Goal: Task Accomplishment & Management: Use online tool/utility

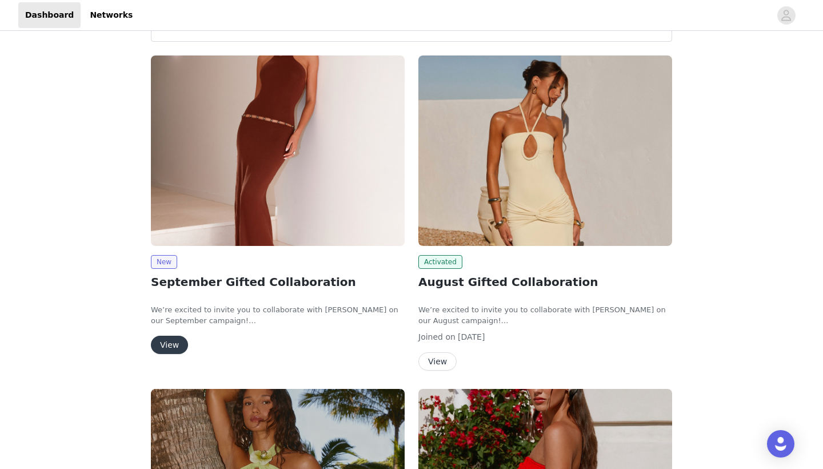
scroll to position [3, 0]
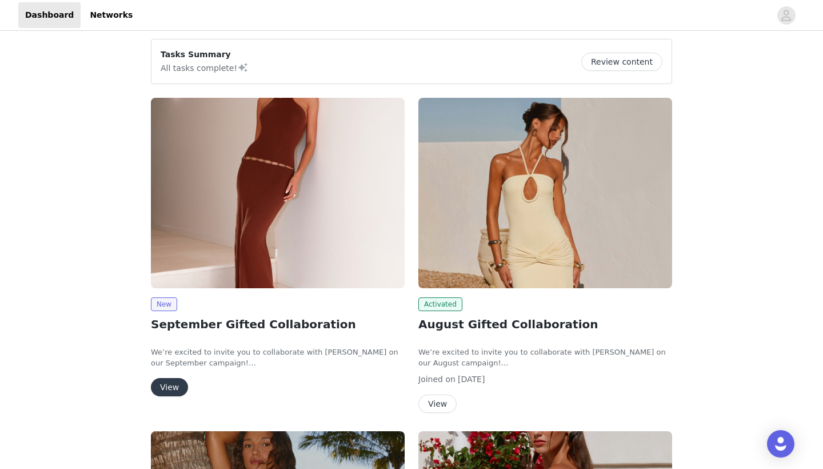
click at [241, 253] on img at bounding box center [278, 193] width 254 height 190
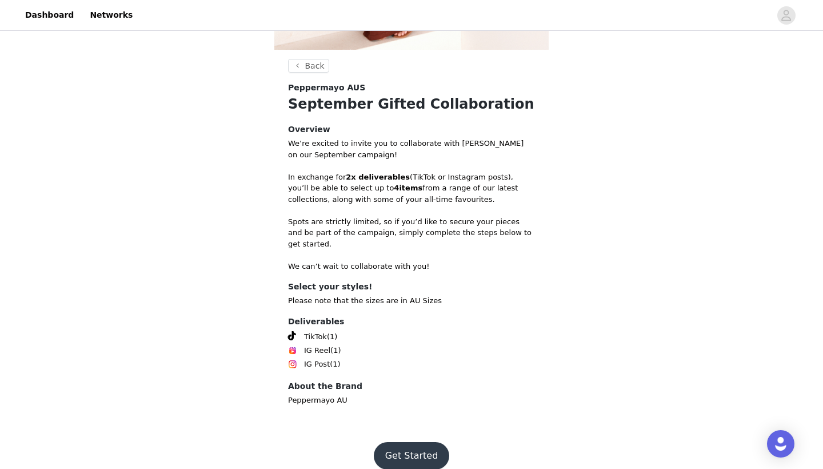
scroll to position [326, 0]
click at [406, 442] on button "Get Started" at bounding box center [412, 455] width 76 height 27
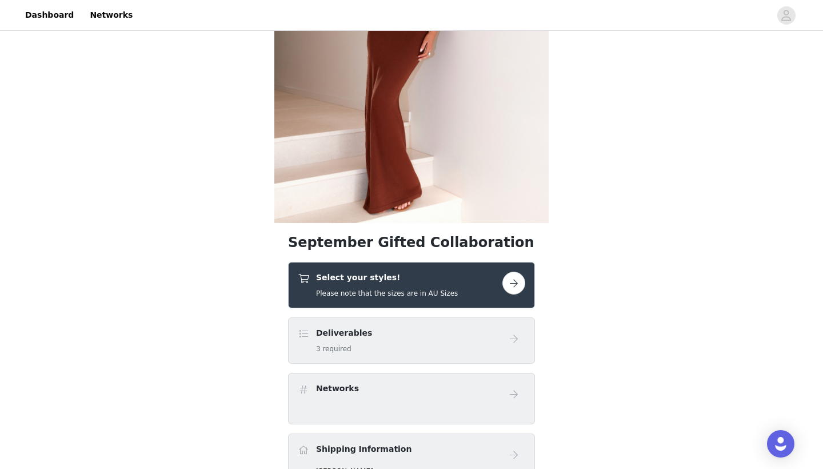
scroll to position [219, 0]
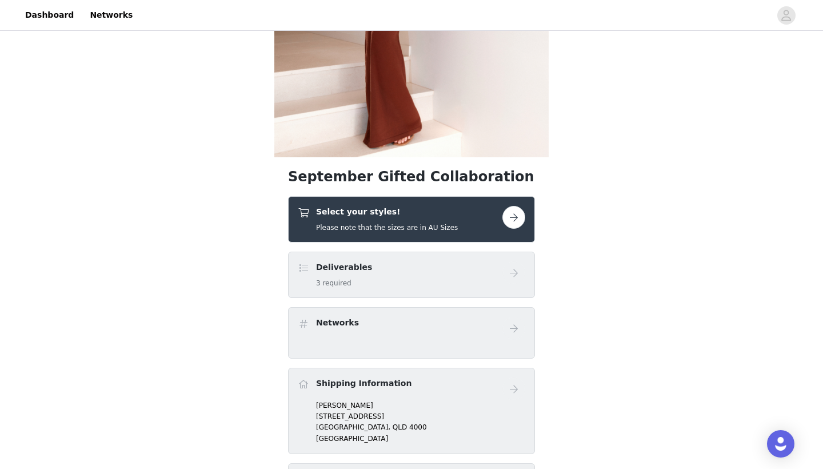
click at [515, 217] on button "button" at bounding box center [513, 217] width 23 height 23
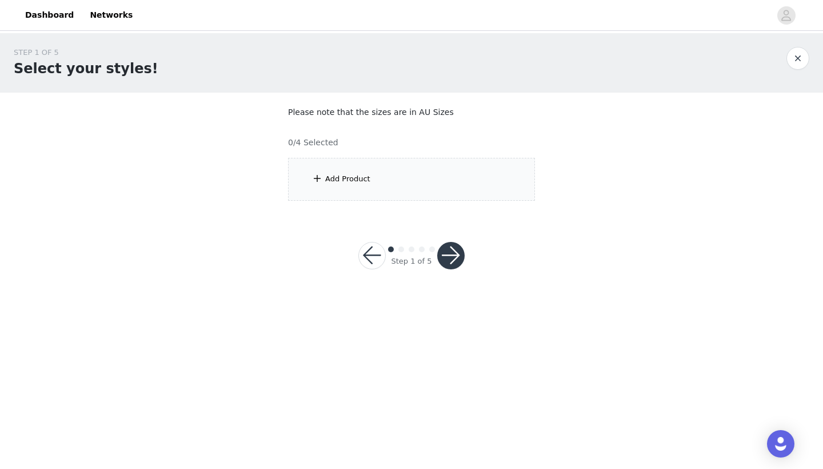
click at [433, 180] on div "Add Product" at bounding box center [411, 179] width 247 height 43
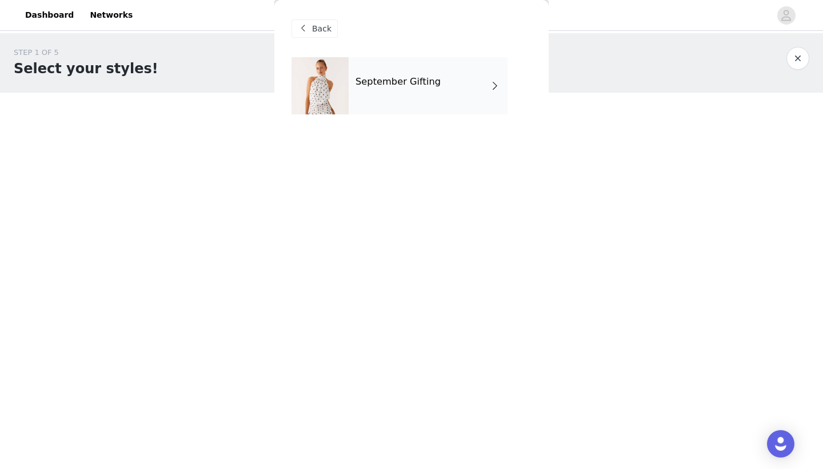
click at [434, 99] on div "September Gifting" at bounding box center [428, 85] width 159 height 57
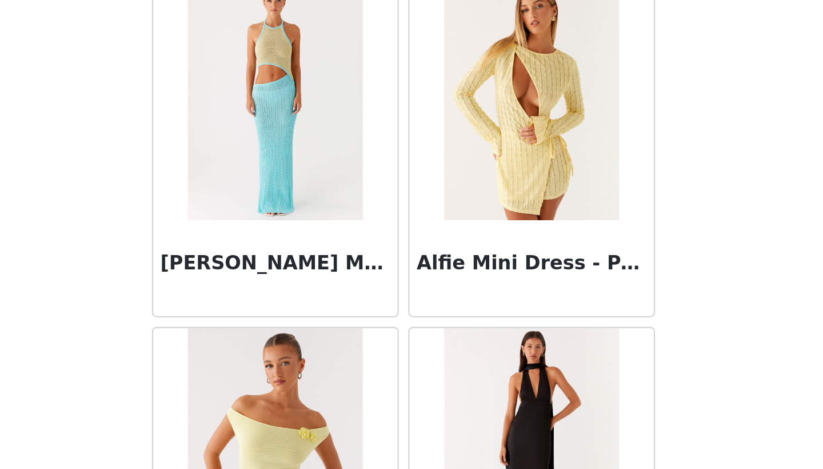
scroll to position [1118, 0]
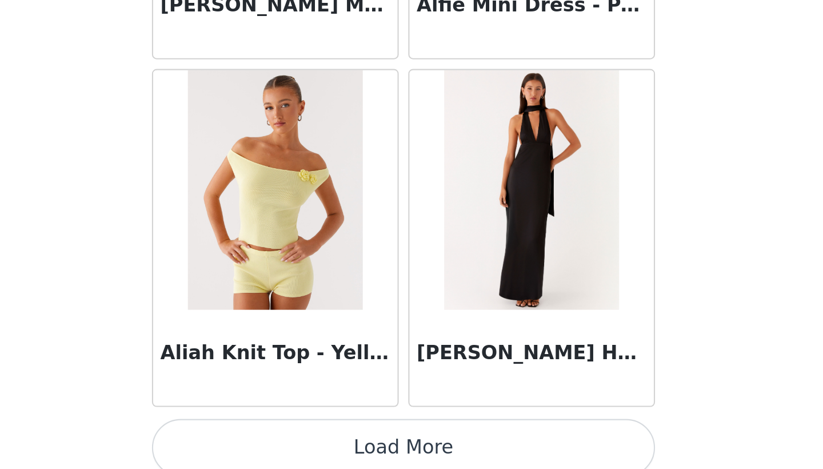
click at [291, 435] on button "Load More" at bounding box center [411, 448] width 240 height 27
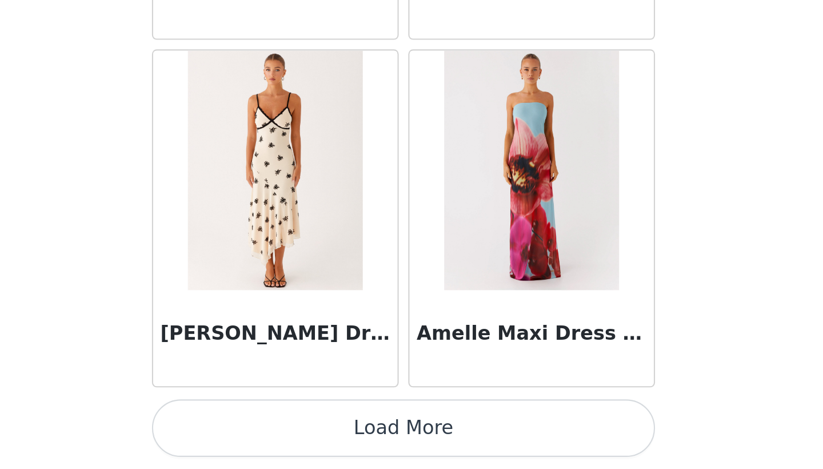
scroll to position [0, 0]
click at [291, 435] on button "Load More" at bounding box center [411, 448] width 240 height 27
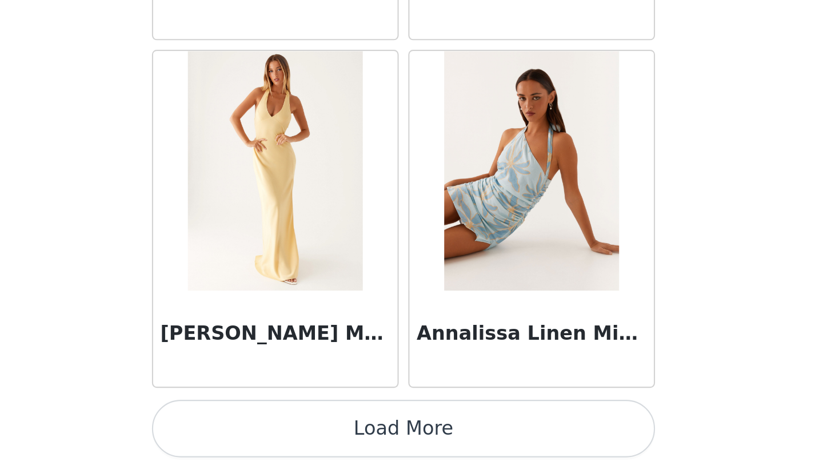
click at [291, 435] on button "Load More" at bounding box center [411, 448] width 240 height 27
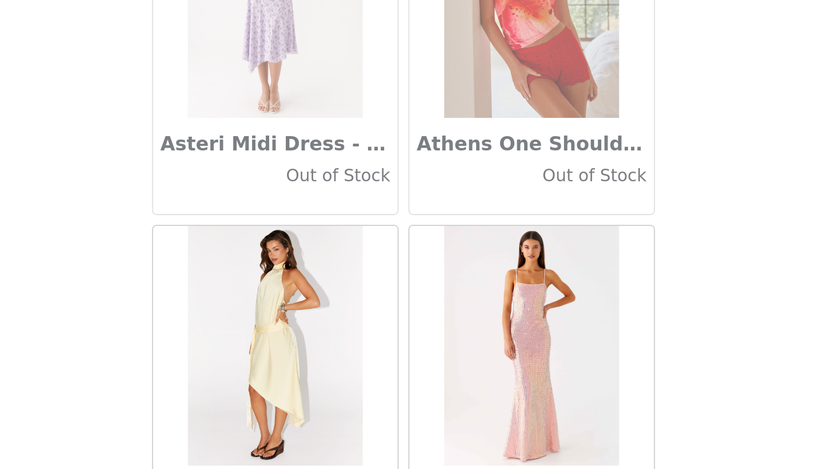
scroll to position [6226, 0]
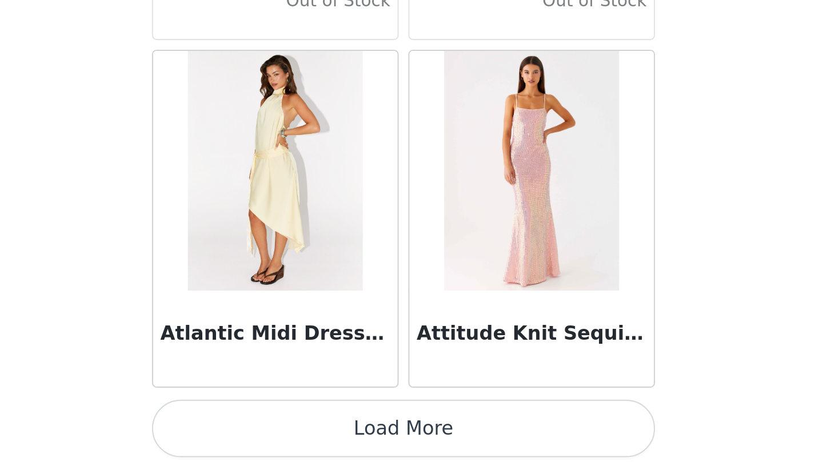
click at [291, 435] on button "Load More" at bounding box center [411, 448] width 240 height 27
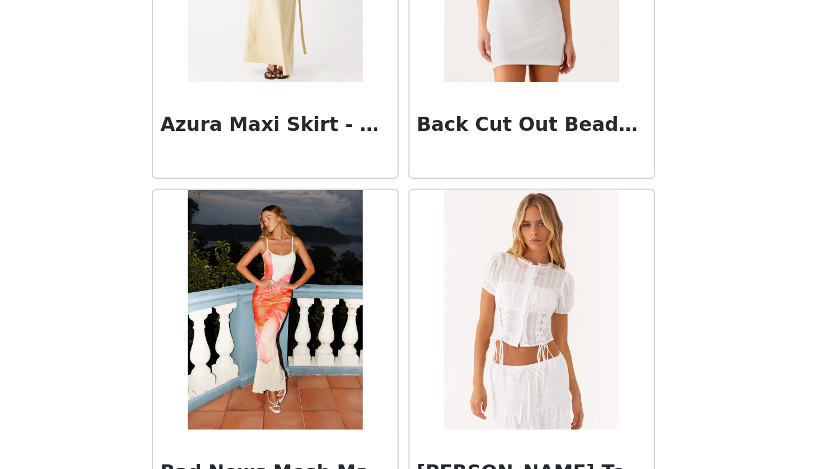
scroll to position [7908, 0]
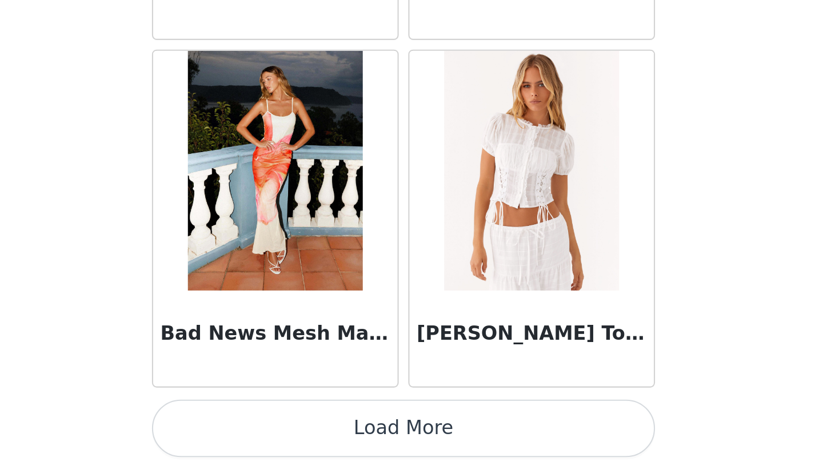
click at [291, 435] on button "Load More" at bounding box center [411, 448] width 240 height 27
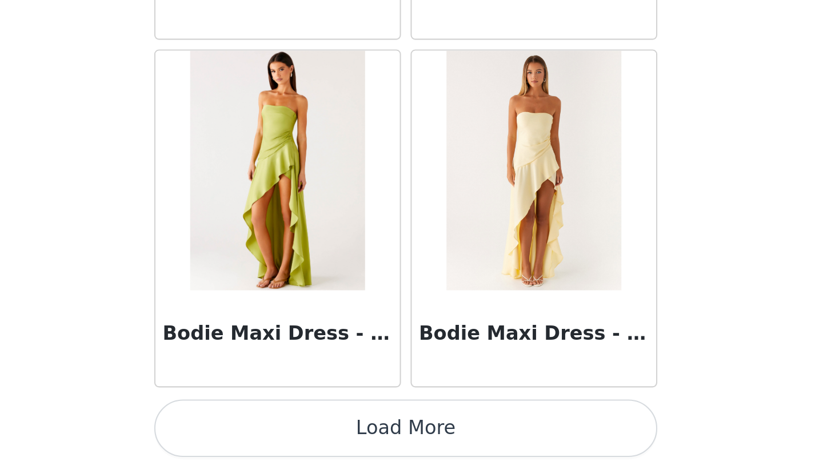
scroll to position [0, 0]
click at [291, 435] on button "Load More" at bounding box center [411, 448] width 240 height 27
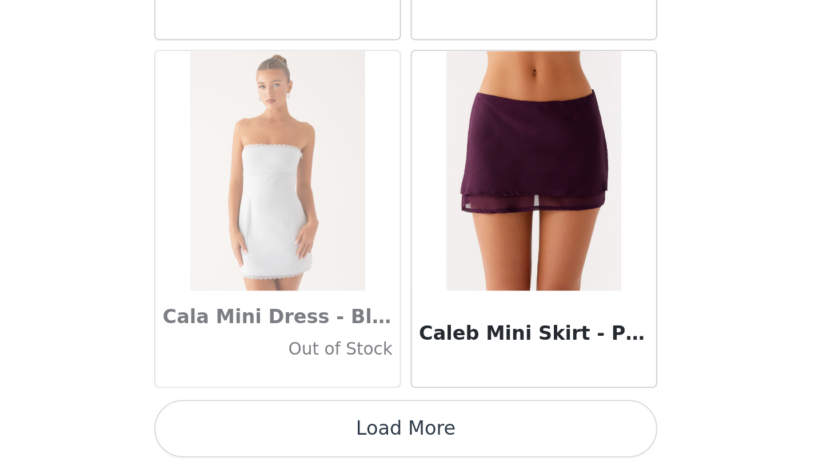
click at [291, 435] on button "Load More" at bounding box center [411, 448] width 240 height 27
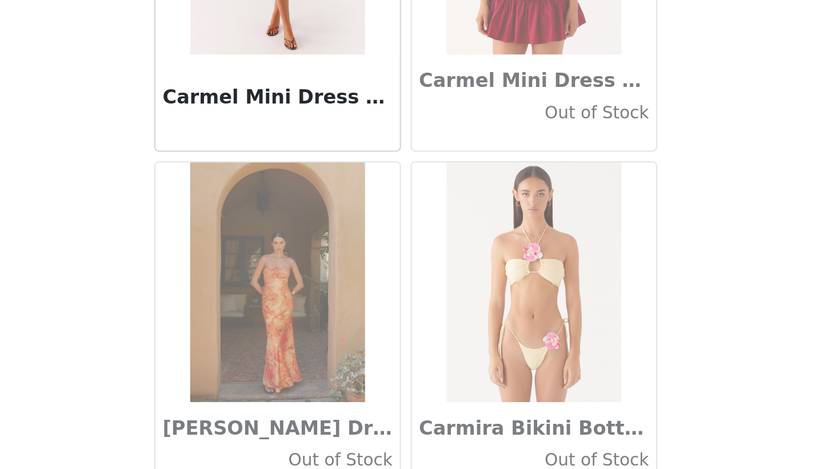
scroll to position [12855, 0]
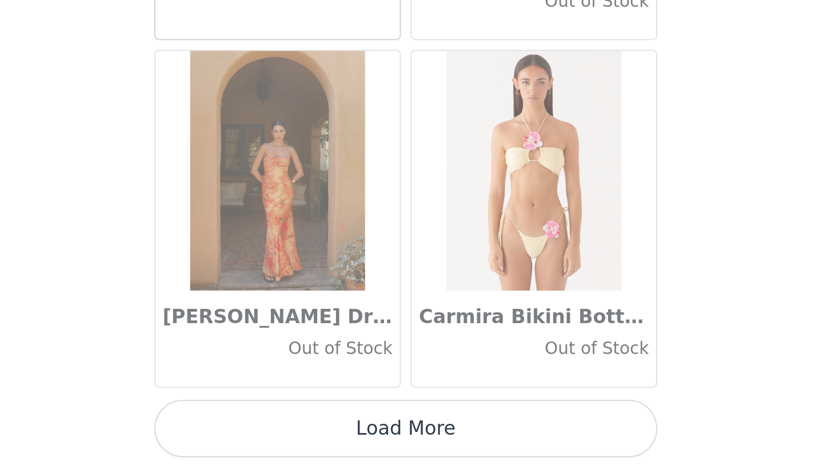
click at [291, 435] on button "Load More" at bounding box center [411, 448] width 240 height 27
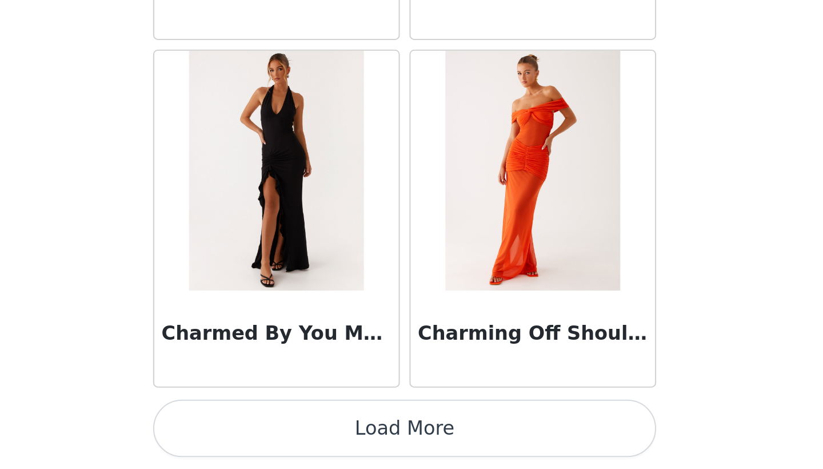
scroll to position [0, 0]
click at [291, 435] on button "Load More" at bounding box center [411, 448] width 240 height 27
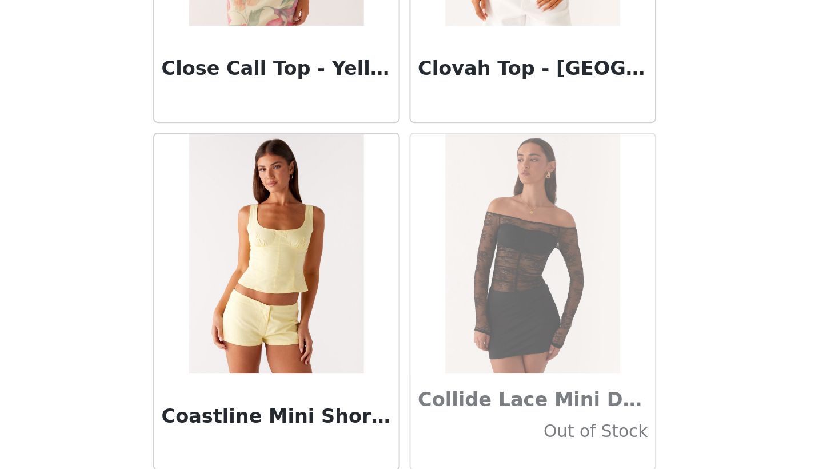
scroll to position [15825, 0]
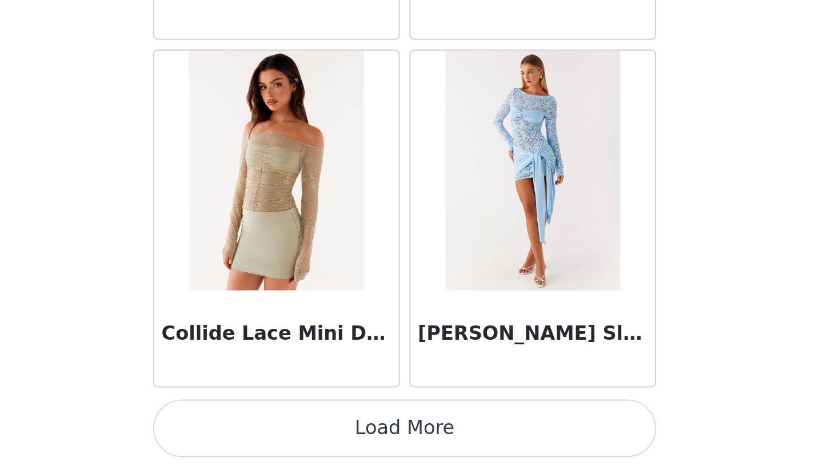
click at [291, 435] on button "Load More" at bounding box center [411, 448] width 240 height 27
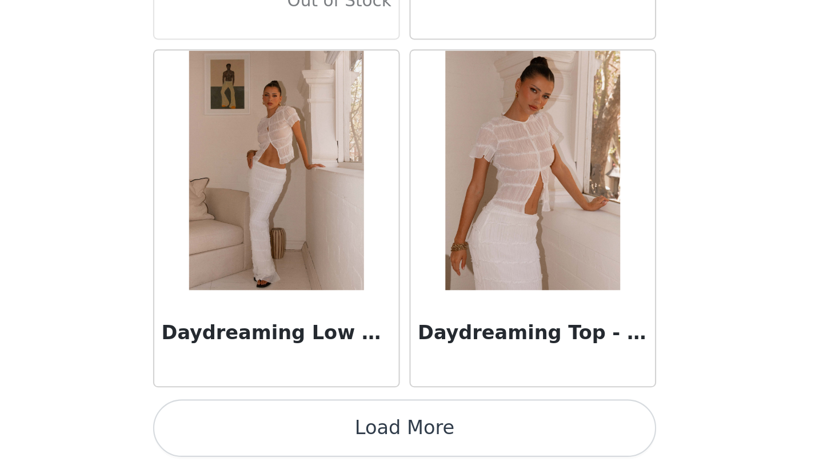
scroll to position [0, 0]
click at [291, 435] on button "Load More" at bounding box center [411, 448] width 240 height 27
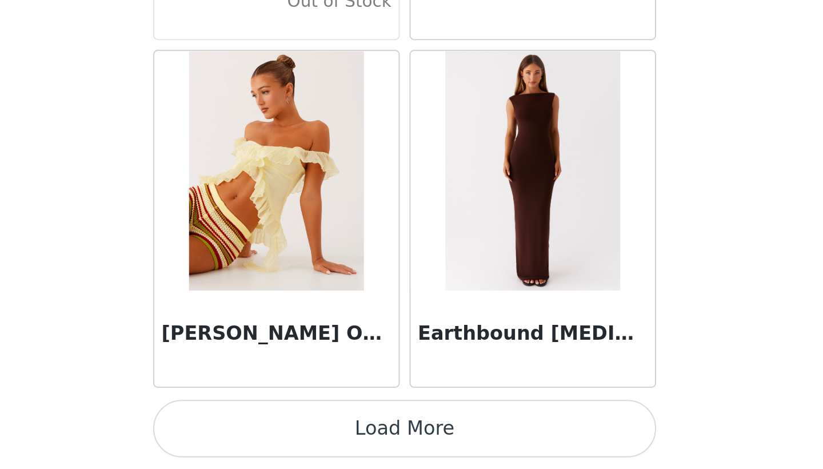
click at [291, 435] on button "Load More" at bounding box center [411, 448] width 240 height 27
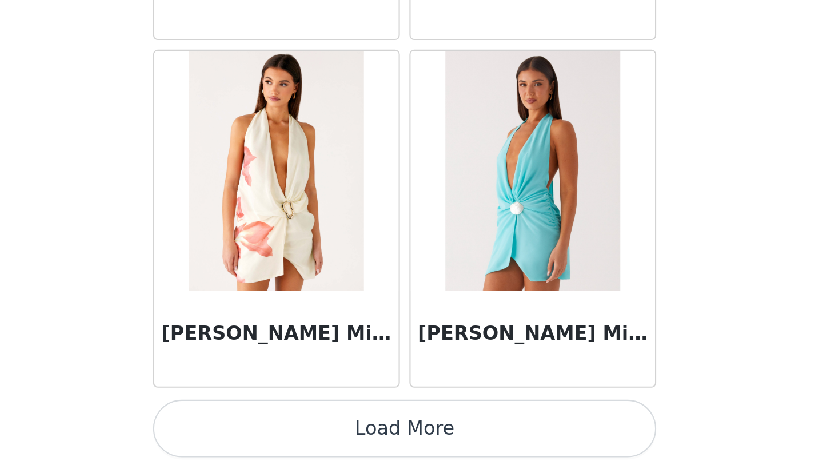
click at [291, 435] on button "Load More" at bounding box center [411, 448] width 240 height 27
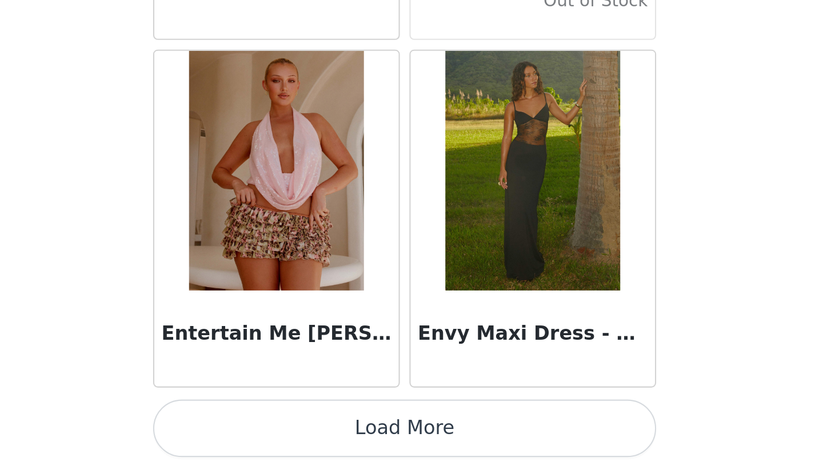
scroll to position [22821, 0]
click at [291, 435] on button "Load More" at bounding box center [411, 448] width 240 height 27
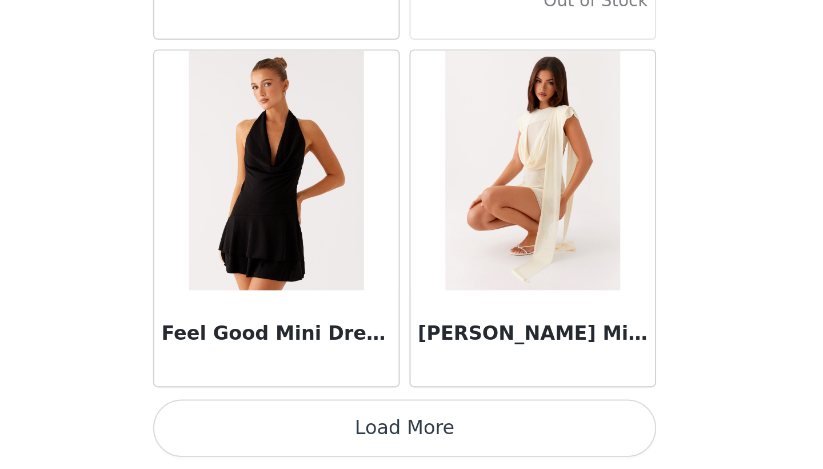
scroll to position [0, 0]
click at [291, 435] on button "Load More" at bounding box center [411, 448] width 240 height 27
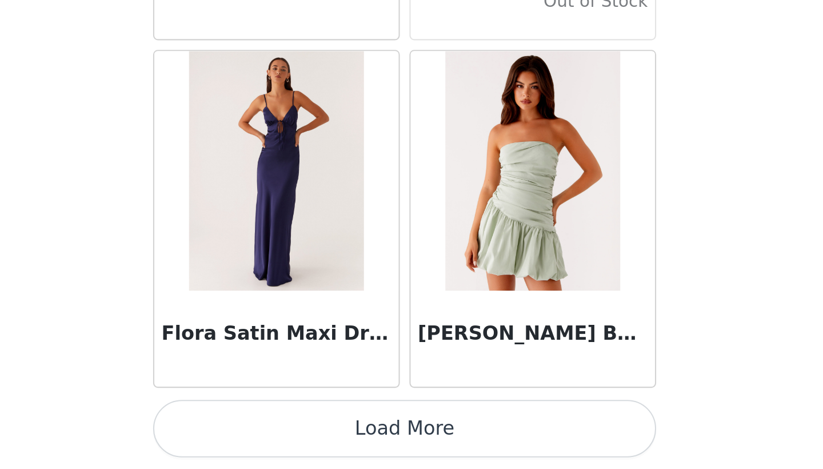
click at [291, 435] on button "Load More" at bounding box center [411, 448] width 240 height 27
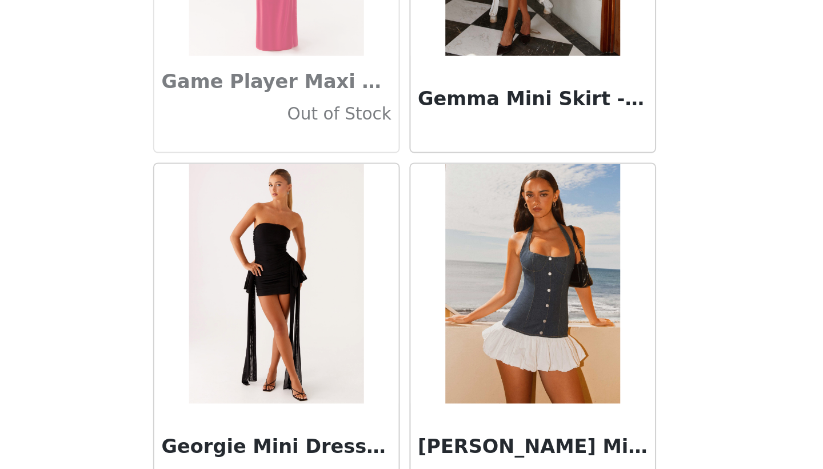
scroll to position [27429, 0]
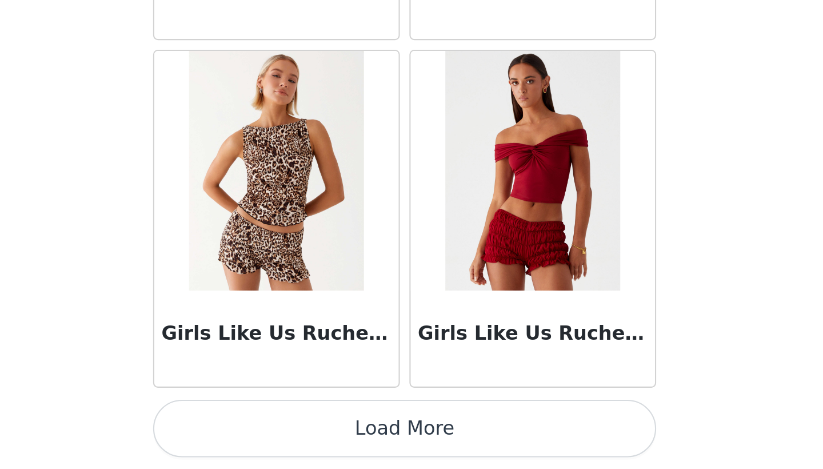
click at [291, 435] on button "Load More" at bounding box center [411, 448] width 240 height 27
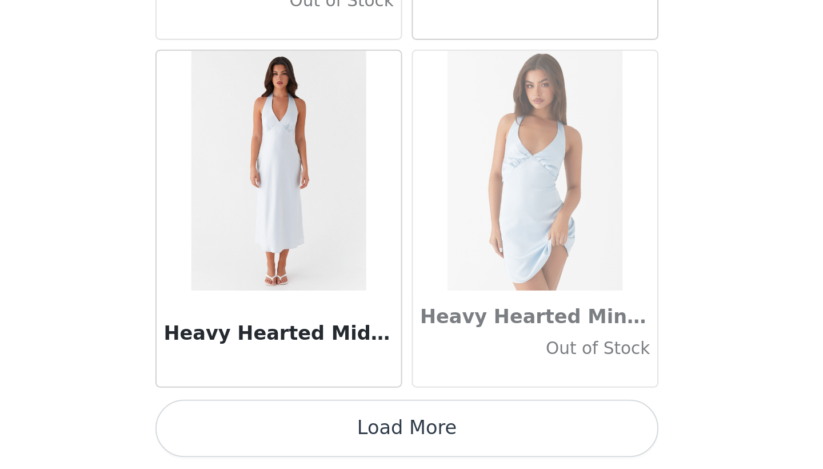
scroll to position [29449, 0]
click at [291, 435] on button "Load More" at bounding box center [411, 448] width 240 height 27
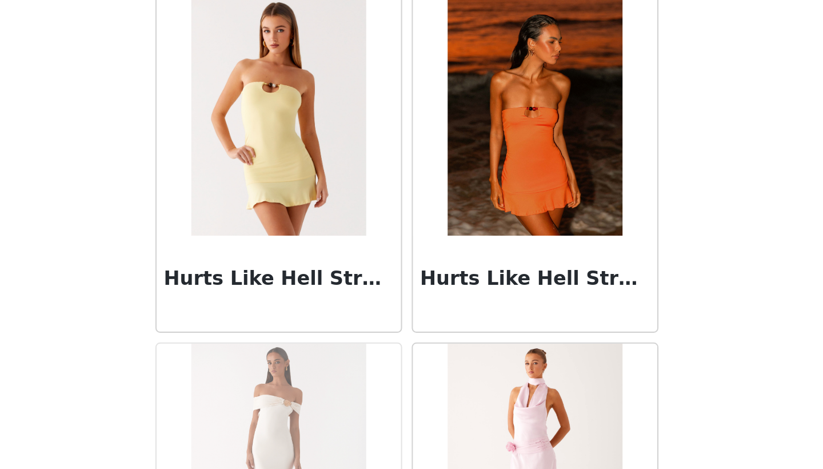
scroll to position [30956, 0]
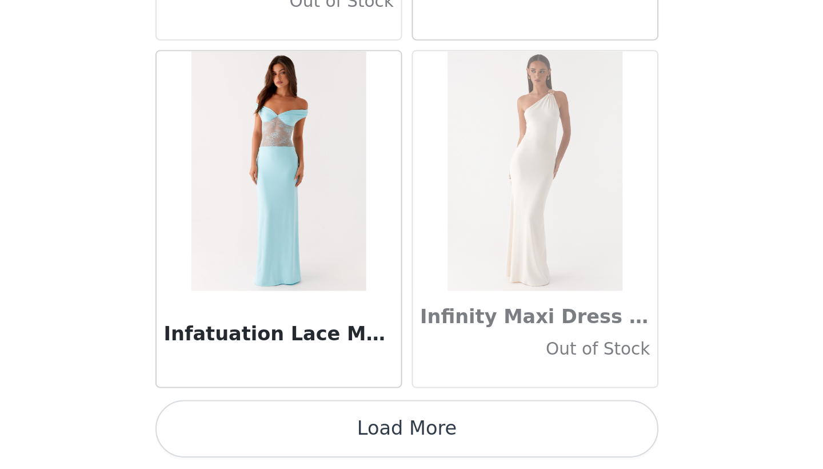
click at [291, 435] on button "Load More" at bounding box center [411, 448] width 240 height 27
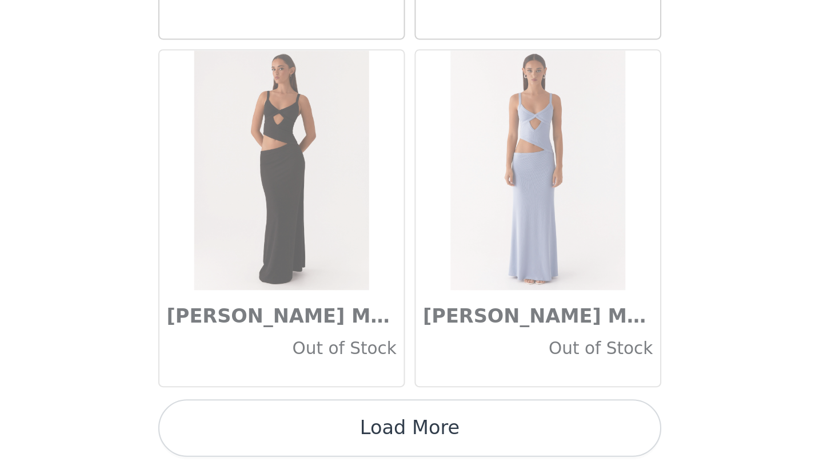
scroll to position [0, 0]
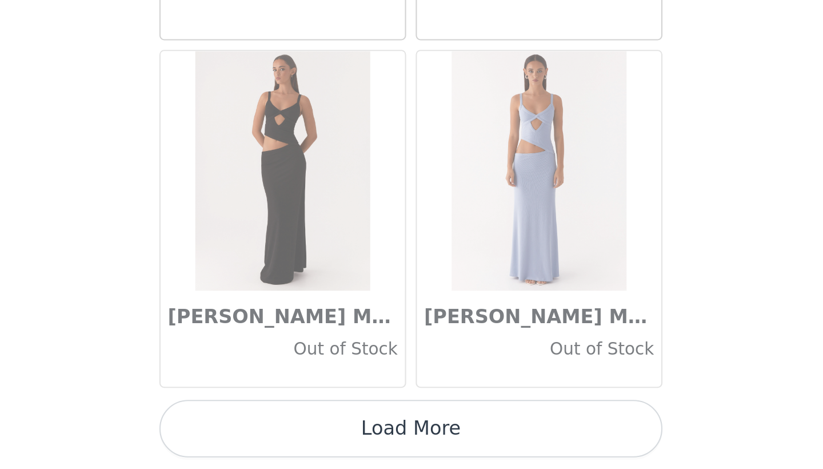
click at [291, 435] on button "Load More" at bounding box center [411, 448] width 240 height 27
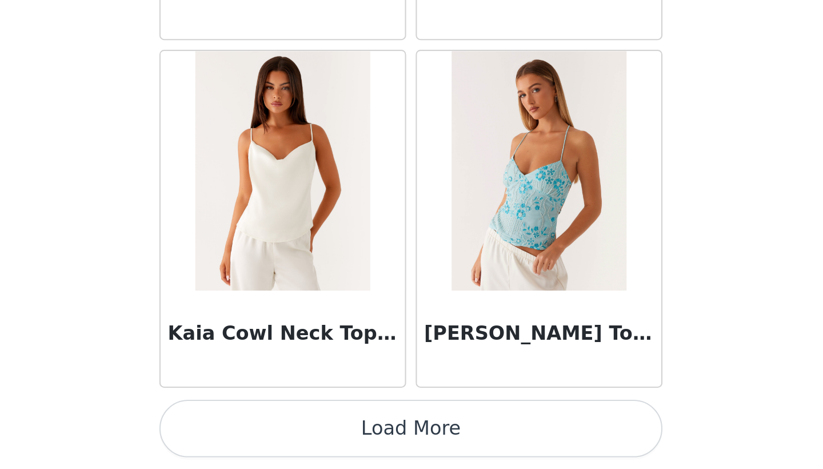
scroll to position [34420, 0]
click at [291, 435] on button "Load More" at bounding box center [411, 448] width 240 height 27
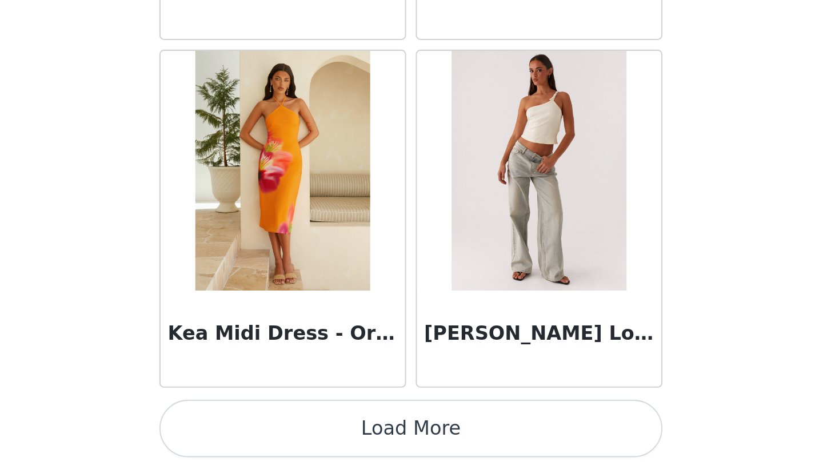
scroll to position [0, 0]
click at [291, 435] on button "Load More" at bounding box center [411, 448] width 240 height 27
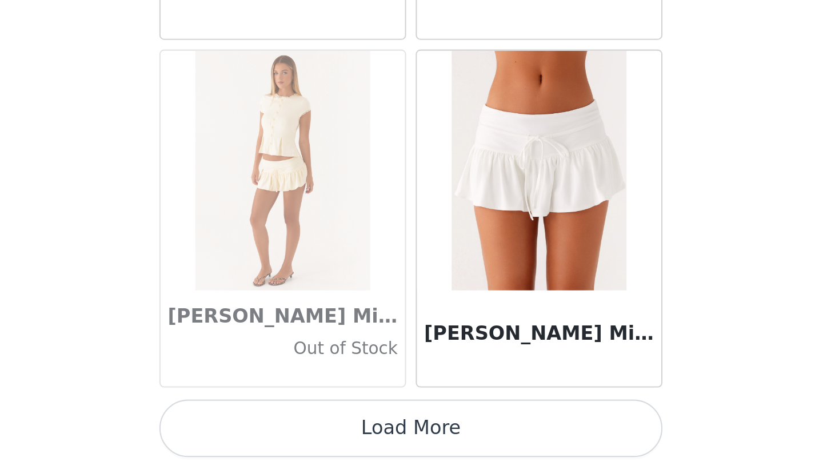
click at [291, 435] on button "Load More" at bounding box center [411, 448] width 240 height 27
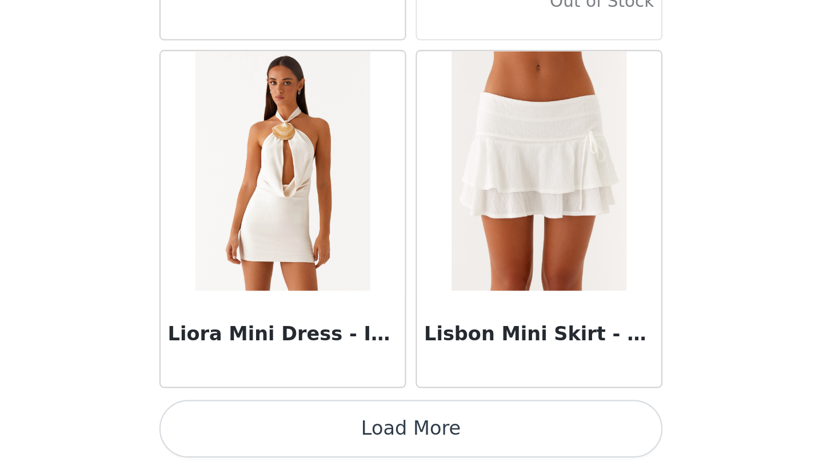
scroll to position [39391, 0]
click at [291, 435] on button "Load More" at bounding box center [411, 448] width 240 height 27
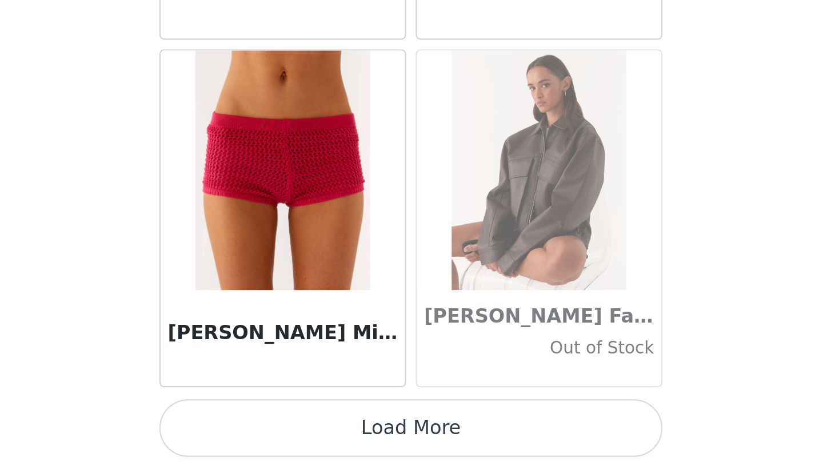
scroll to position [0, 0]
click at [291, 435] on button "Load More" at bounding box center [411, 448] width 240 height 27
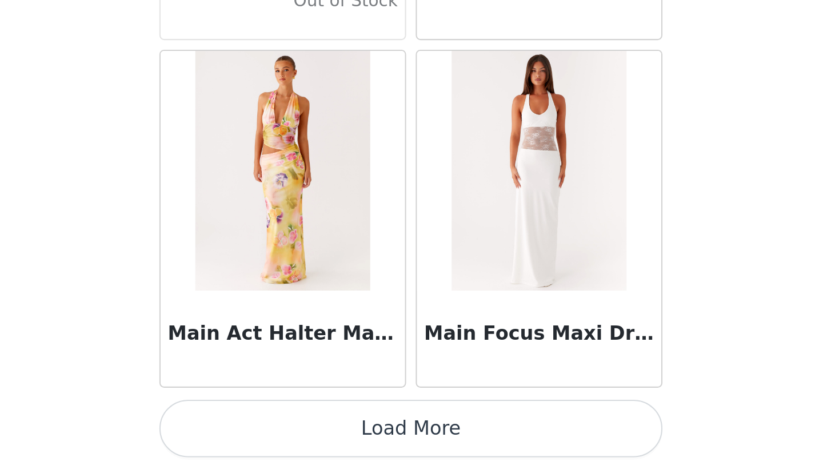
click at [291, 435] on button "Load More" at bounding box center [411, 448] width 240 height 27
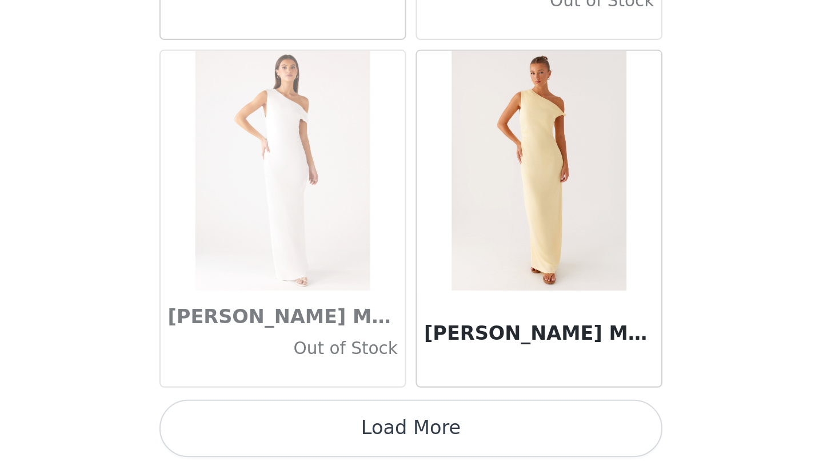
click at [291, 435] on button "Load More" at bounding box center [411, 448] width 240 height 27
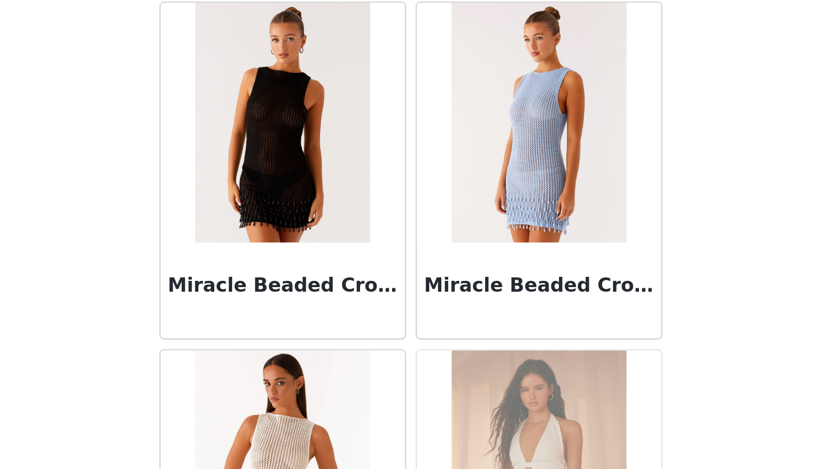
scroll to position [45866, 0]
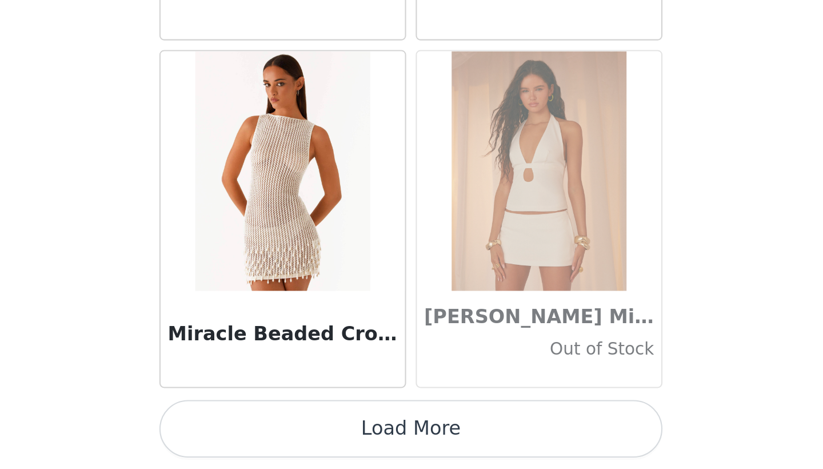
click at [291, 435] on button "Load More" at bounding box center [411, 448] width 240 height 27
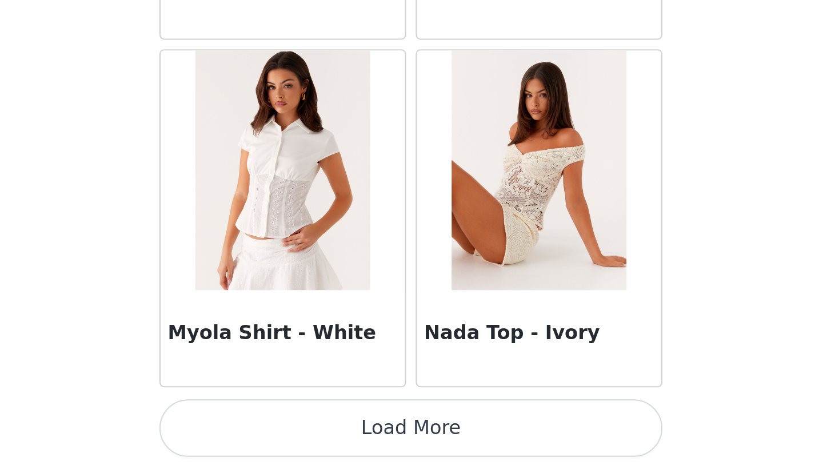
scroll to position [0, 0]
click at [291, 435] on button "Load More" at bounding box center [411, 448] width 240 height 27
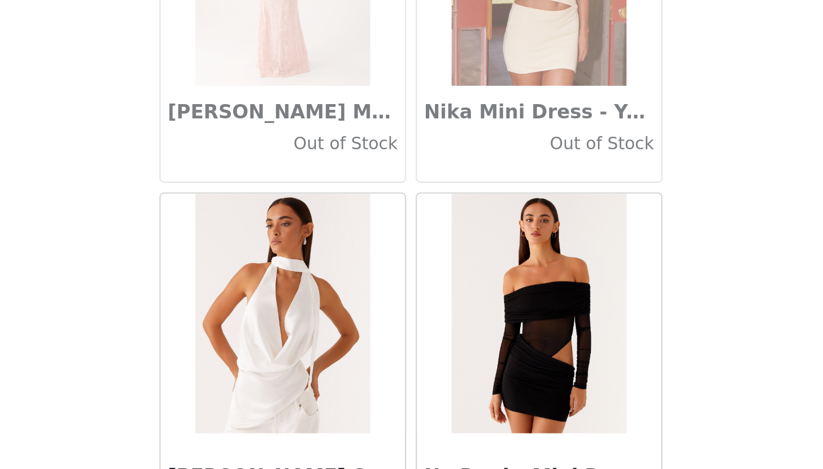
scroll to position [49009, 0]
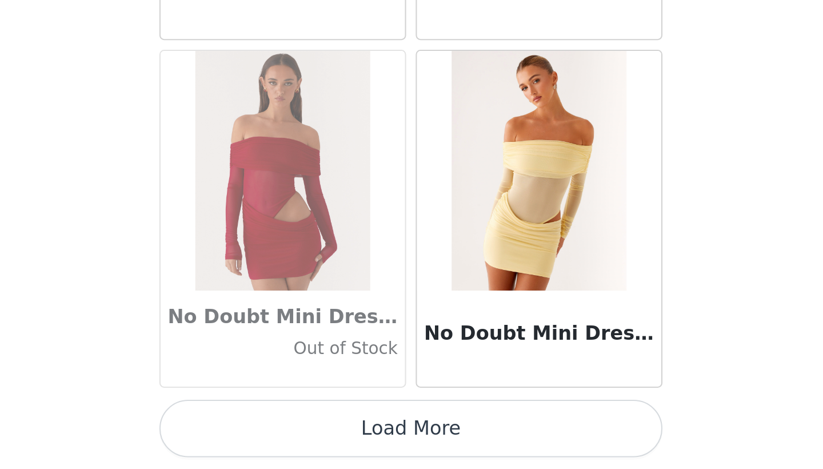
click at [291, 435] on button "Load More" at bounding box center [411, 448] width 240 height 27
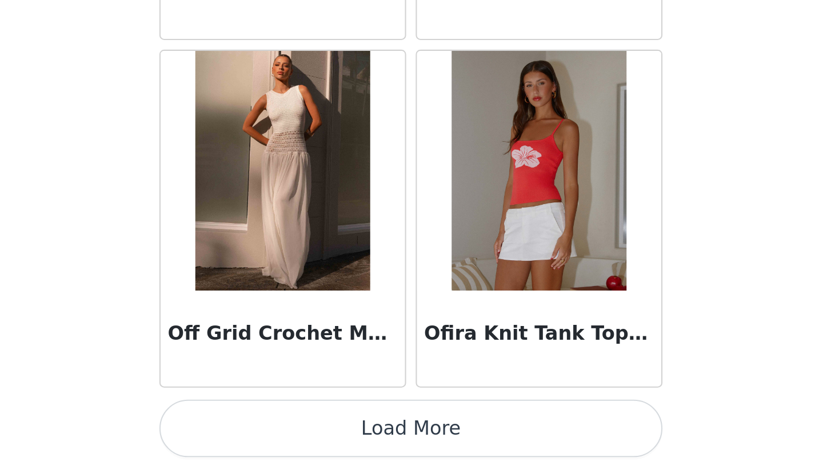
scroll to position [0, 0]
click at [291, 435] on button "Load More" at bounding box center [411, 448] width 240 height 27
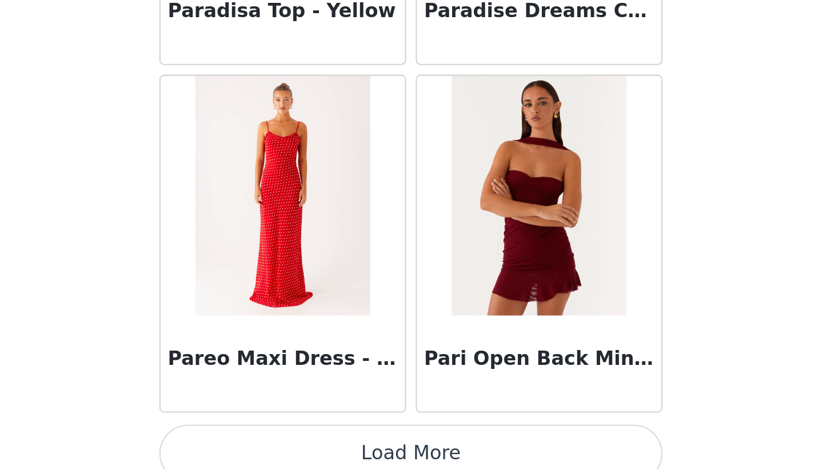
scroll to position [52636, 0]
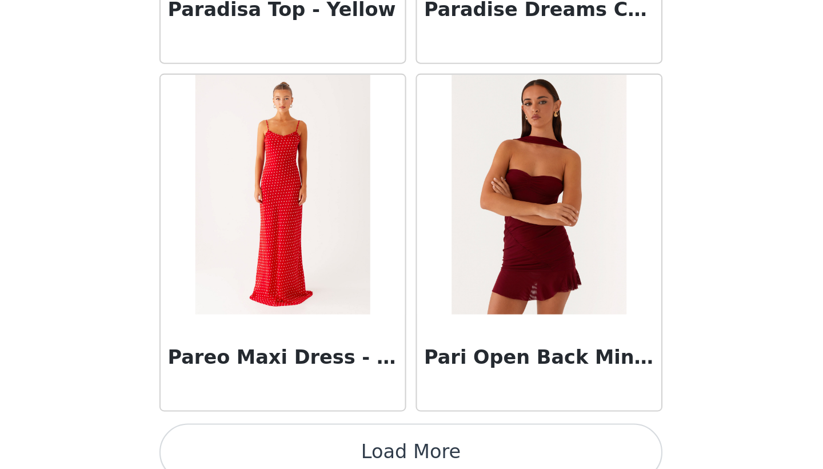
click at [291, 447] on button "Load More" at bounding box center [411, 460] width 240 height 27
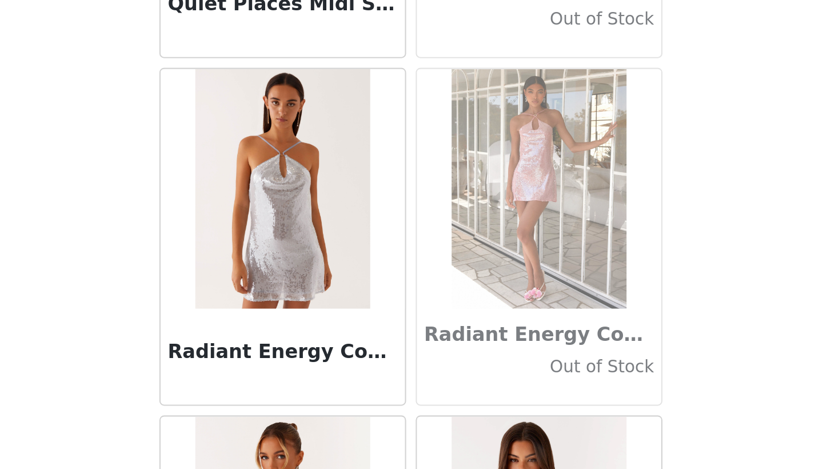
scroll to position [54305, 0]
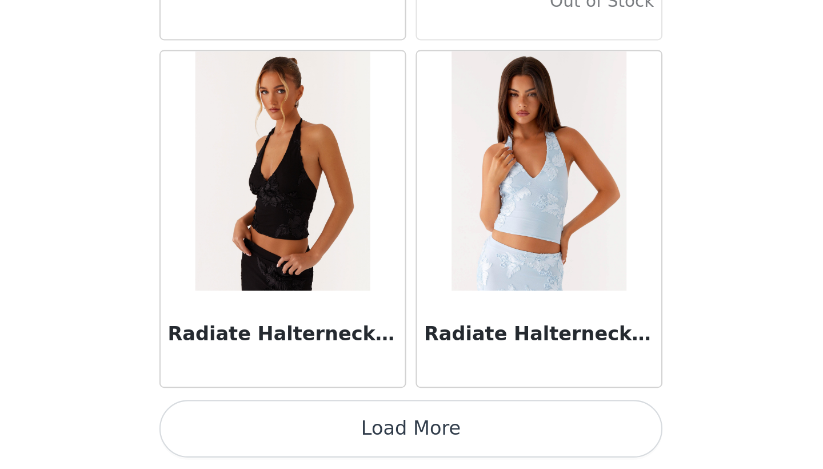
click at [291, 435] on button "Load More" at bounding box center [411, 448] width 240 height 27
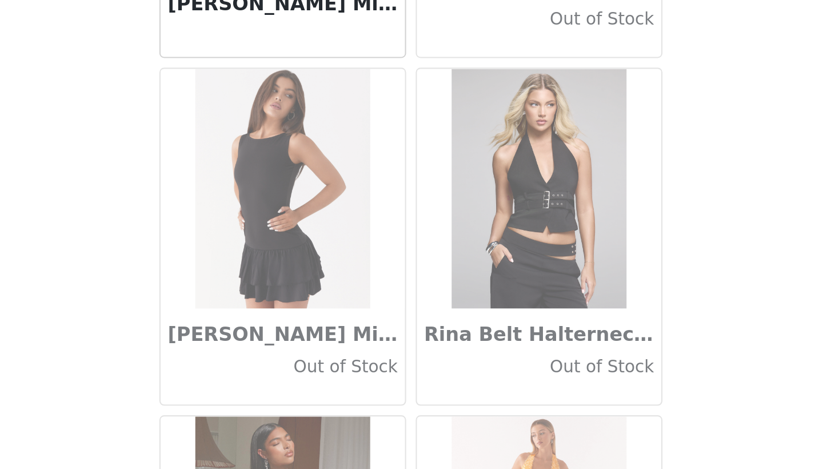
scroll to position [55947, 0]
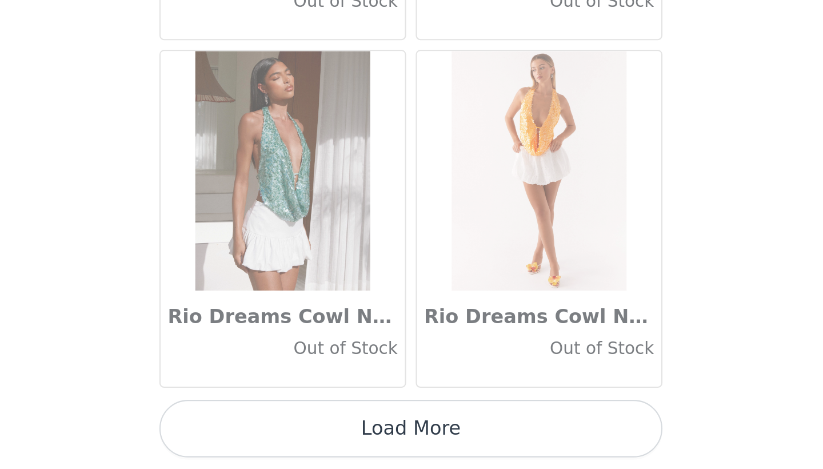
click at [291, 435] on button "Load More" at bounding box center [411, 448] width 240 height 27
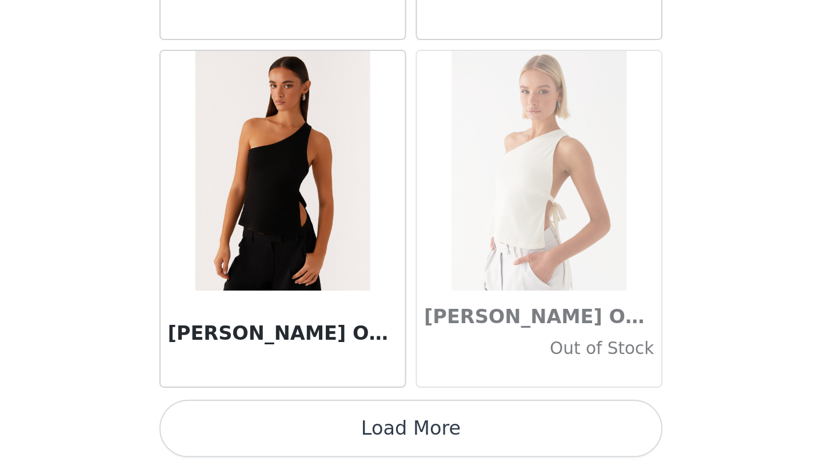
scroll to position [0, 0]
click at [291, 435] on button "Load More" at bounding box center [411, 448] width 240 height 27
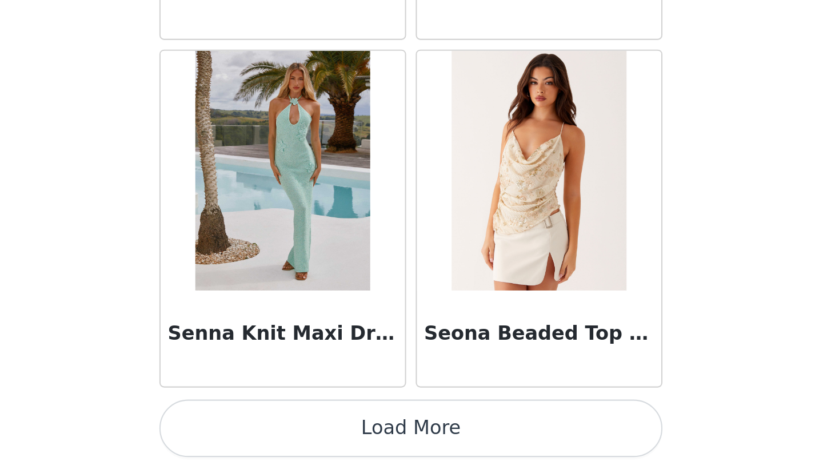
click at [291, 435] on button "Load More" at bounding box center [411, 448] width 240 height 27
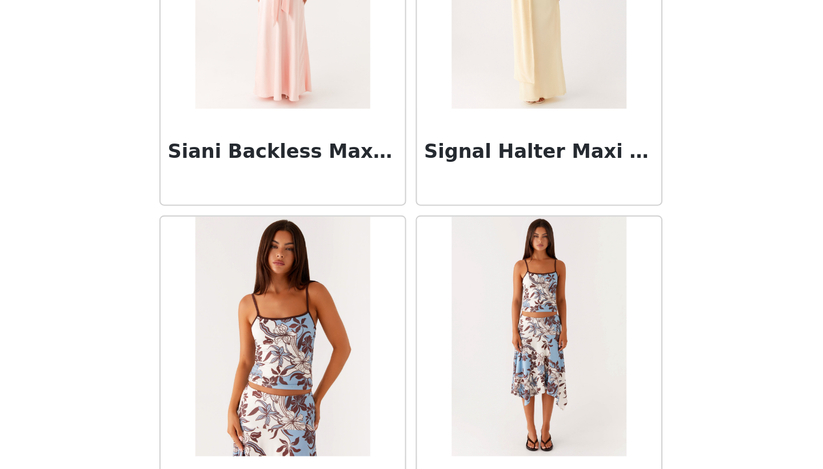
scroll to position [60273, 0]
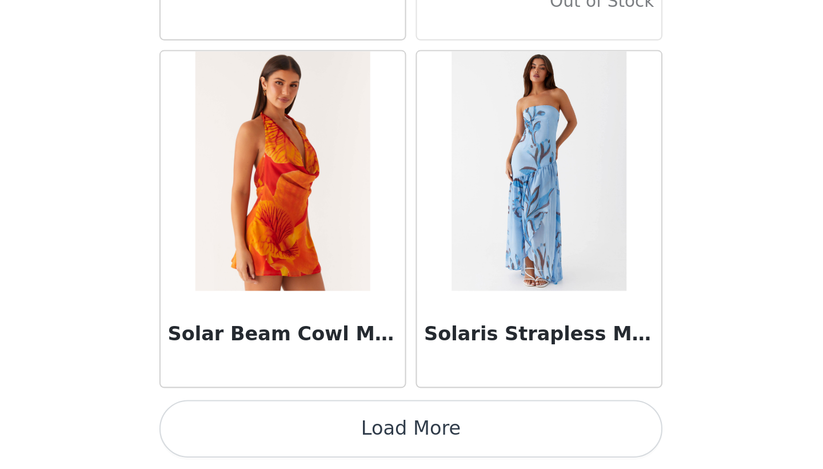
click at [291, 435] on button "Load More" at bounding box center [411, 448] width 240 height 27
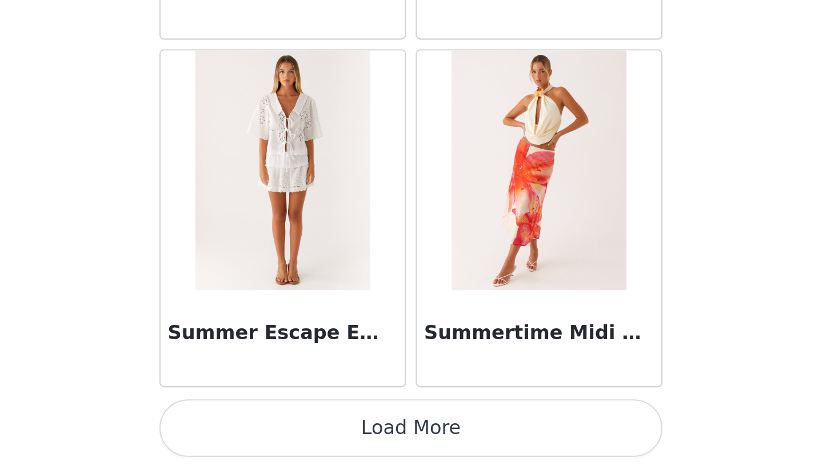
scroll to position [0, 0]
click at [291, 435] on button "Load More" at bounding box center [411, 448] width 240 height 27
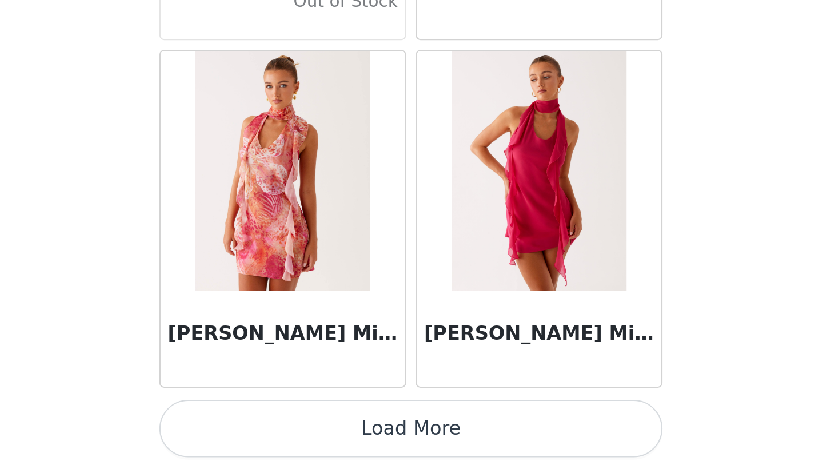
click at [291, 435] on button "Load More" at bounding box center [411, 448] width 240 height 27
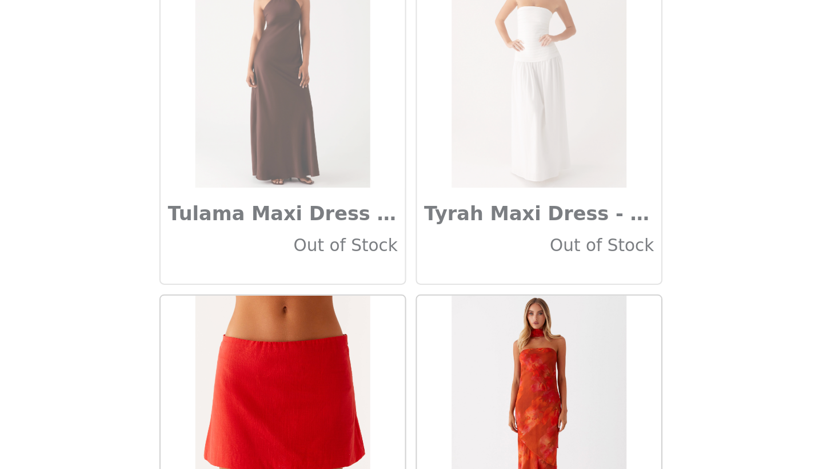
scroll to position [65881, 0]
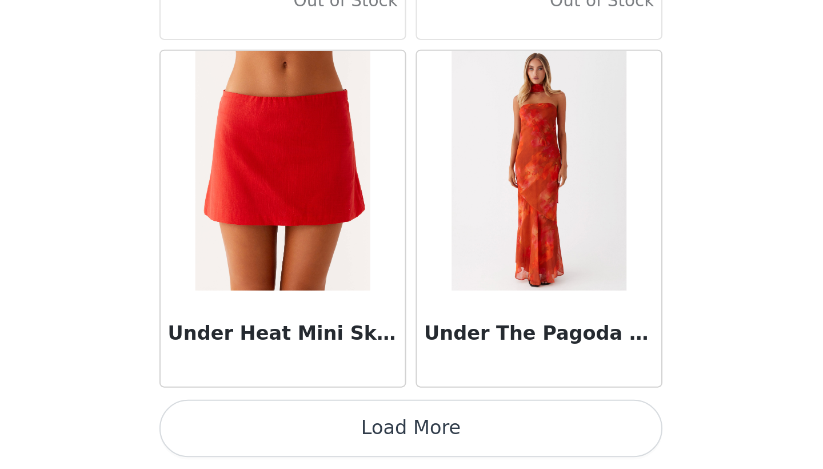
click at [291, 435] on button "Load More" at bounding box center [411, 448] width 240 height 27
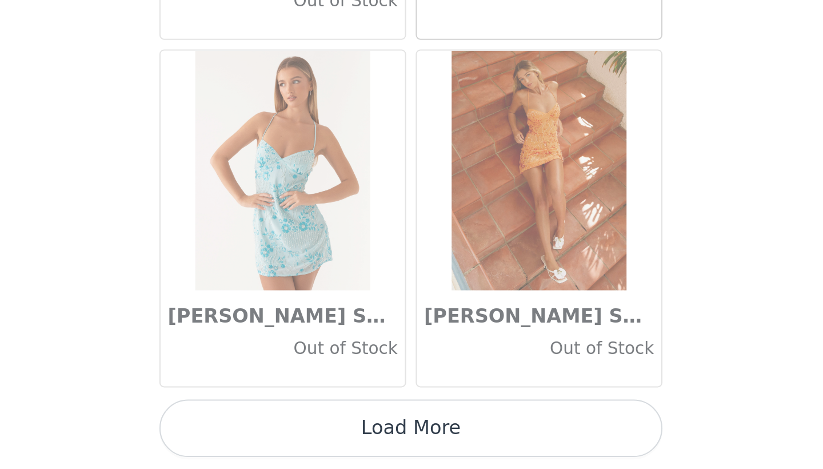
scroll to position [0, 0]
click at [291, 435] on button "Load More" at bounding box center [411, 448] width 240 height 27
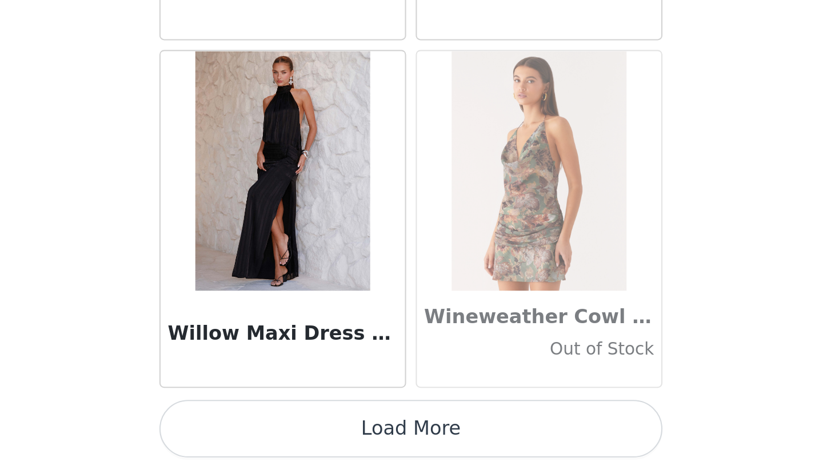
click at [291, 435] on button "Load More" at bounding box center [411, 448] width 240 height 27
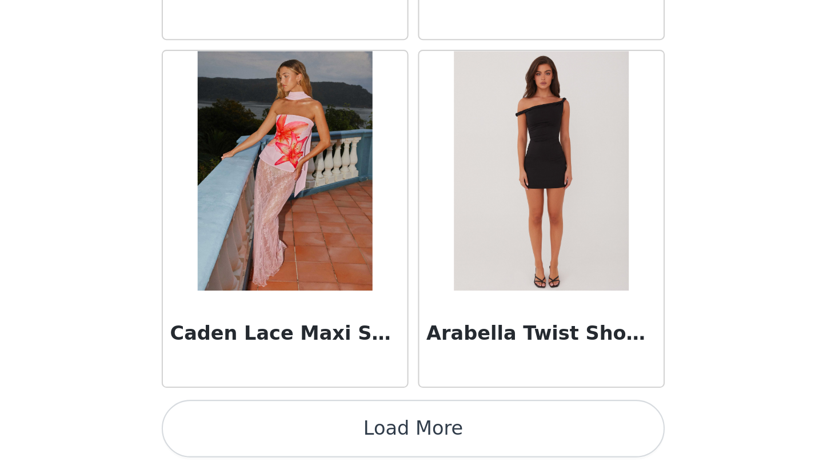
click at [291, 435] on button "Load More" at bounding box center [411, 448] width 240 height 27
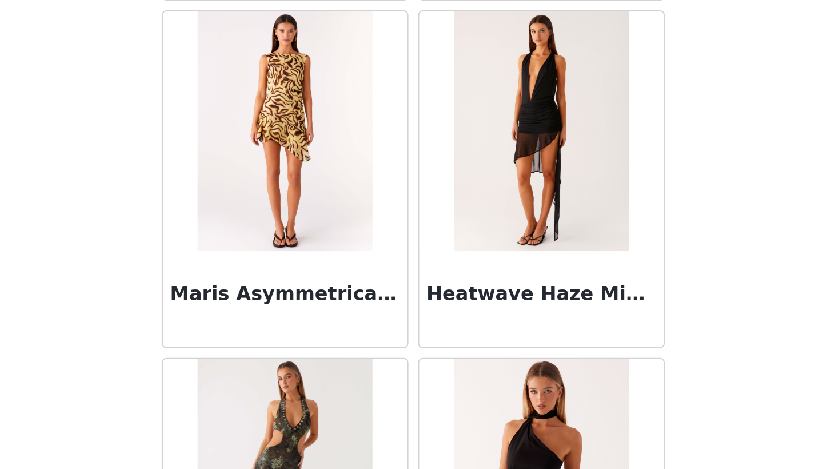
scroll to position [71716, 0]
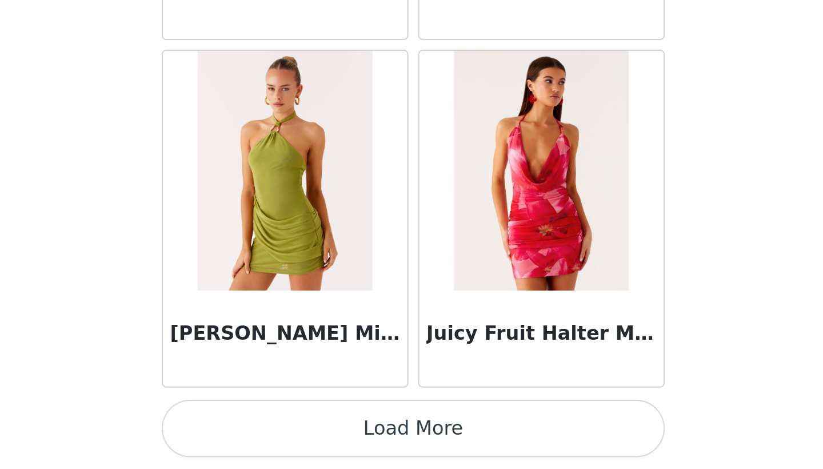
click at [291, 435] on button "Load More" at bounding box center [411, 448] width 240 height 27
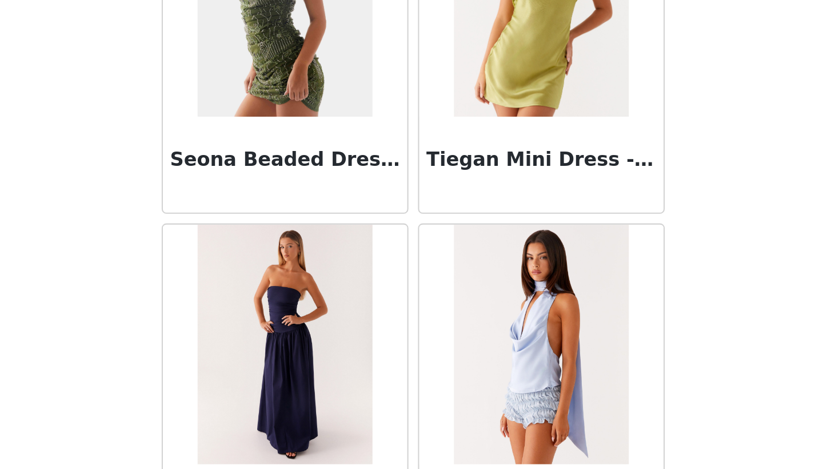
scroll to position [74188, 0]
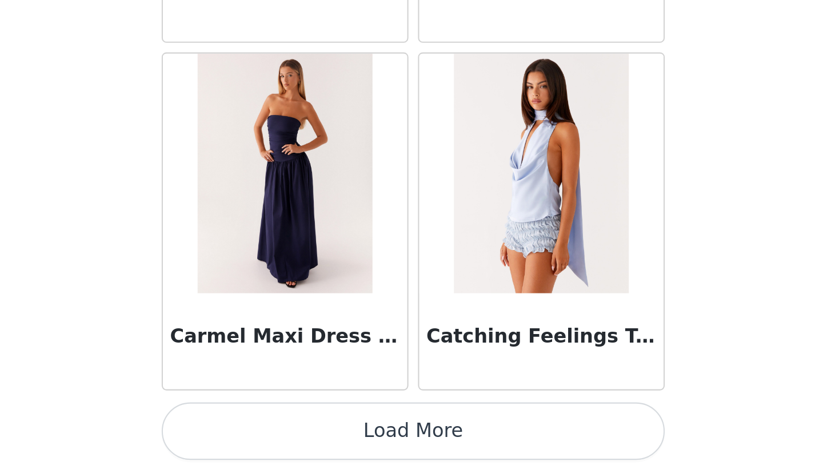
click at [291, 437] on button "Load More" at bounding box center [411, 450] width 240 height 27
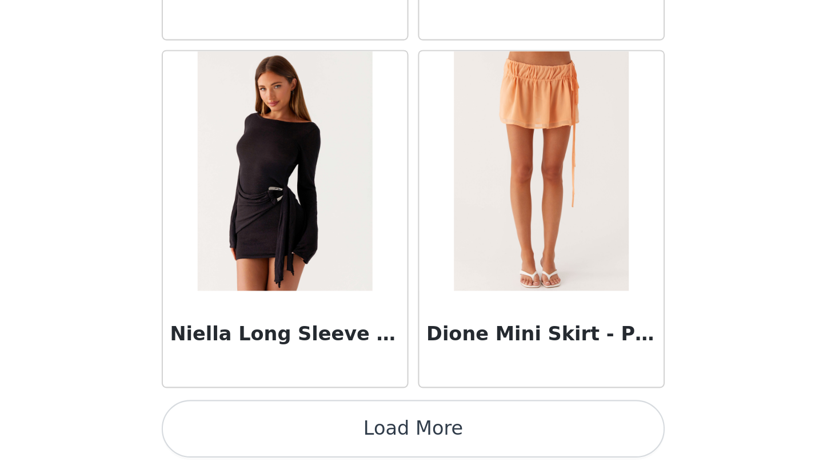
scroll to position [75846, 0]
click at [291, 435] on button "Load More" at bounding box center [411, 448] width 240 height 27
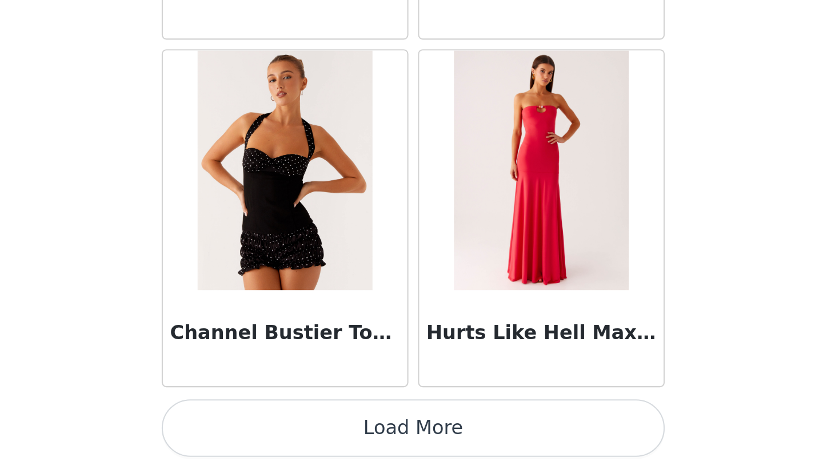
scroll to position [0, 0]
click at [291, 435] on button "Load More" at bounding box center [411, 448] width 240 height 27
